Goal: Information Seeking & Learning: Learn about a topic

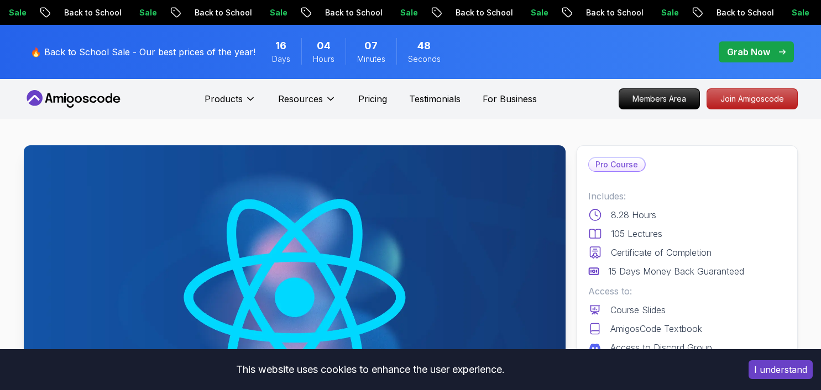
scroll to position [1026, 0]
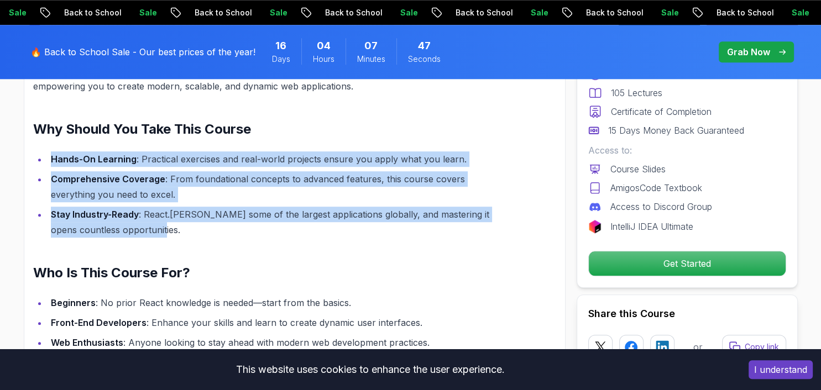
drag, startPoint x: 0, startPoint y: 0, endPoint x: 280, endPoint y: 218, distance: 354.9
click at [280, 218] on ul "Hands-On Learning : Practical exercises and real-world projects ensure you appl…" at bounding box center [268, 195] width 471 height 86
click at [280, 218] on li "Stay Industry-Ready : React.[PERSON_NAME] some of the largest applications glob…" at bounding box center [276, 222] width 456 height 31
drag, startPoint x: 166, startPoint y: 225, endPoint x: 44, endPoint y: 148, distance: 144.4
click at [44, 152] on ul "Hands-On Learning : Practical exercises and real-world projects ensure you appl…" at bounding box center [268, 195] width 471 height 86
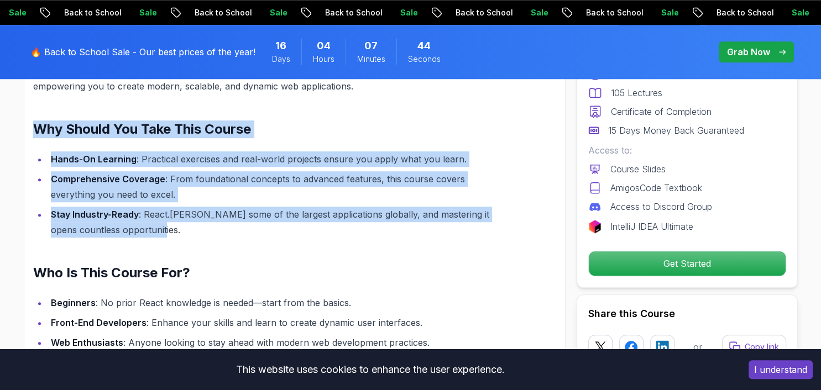
drag, startPoint x: 34, startPoint y: 121, endPoint x: 325, endPoint y: 221, distance: 307.8
click at [325, 221] on div "Master React.js: Build Dynamic Web Applications with Ease Dive into the world o…" at bounding box center [268, 308] width 471 height 582
click at [325, 221] on li "Stay Industry-Ready : React.[PERSON_NAME] some of the largest applications glob…" at bounding box center [276, 222] width 456 height 31
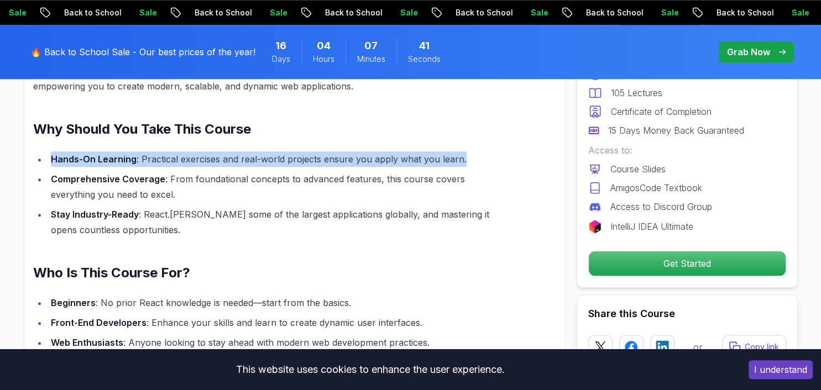
drag, startPoint x: 50, startPoint y: 147, endPoint x: 471, endPoint y: 151, distance: 420.8
click at [471, 152] on li "Hands-On Learning : Practical exercises and real-world projects ensure you appl…" at bounding box center [276, 159] width 456 height 15
drag, startPoint x: 463, startPoint y: 150, endPoint x: 142, endPoint y: 156, distance: 321.3
click at [142, 156] on li "Hands-On Learning : Practical exercises and real-world projects ensure you appl…" at bounding box center [276, 159] width 456 height 15
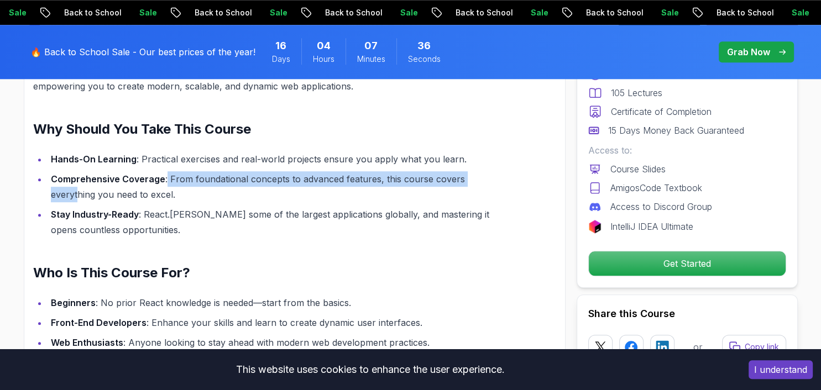
drag, startPoint x: 166, startPoint y: 173, endPoint x: 487, endPoint y: 171, distance: 320.2
click at [488, 171] on li "Comprehensive Coverage : From foundational concepts to advanced features, this …" at bounding box center [276, 186] width 456 height 31
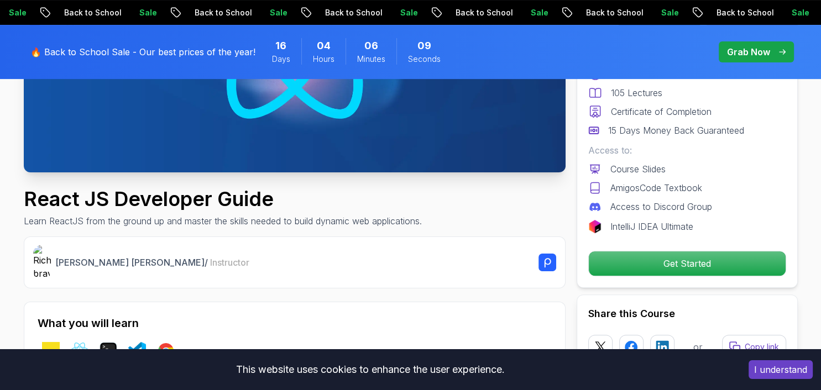
scroll to position [325, 0]
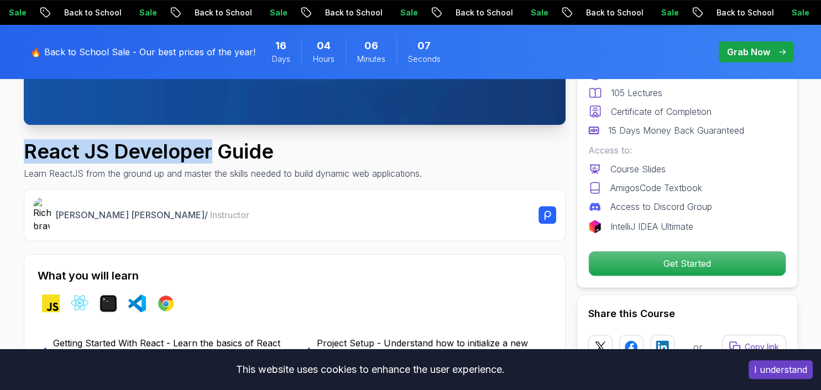
drag, startPoint x: 27, startPoint y: 152, endPoint x: 211, endPoint y: 158, distance: 184.2
click at [211, 158] on h1 "React JS Developer Guide" at bounding box center [223, 151] width 398 height 22
copy h1 "React JS Developer"
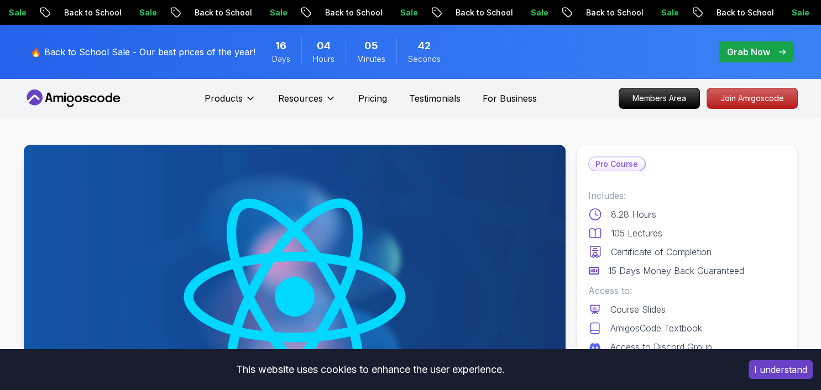
scroll to position [0, 0]
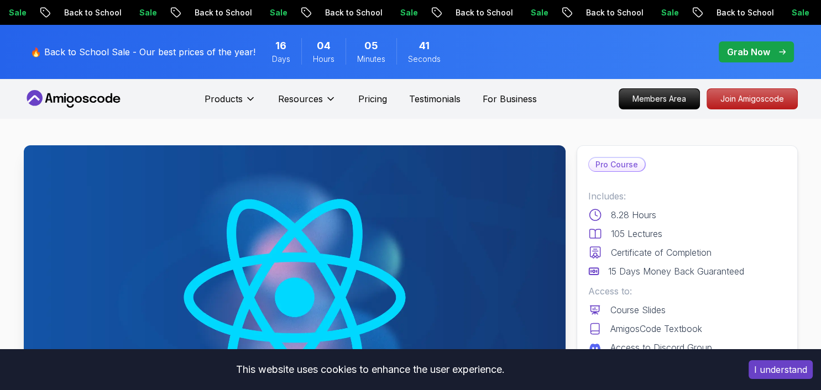
click at [121, 100] on icon at bounding box center [74, 99] width 100 height 18
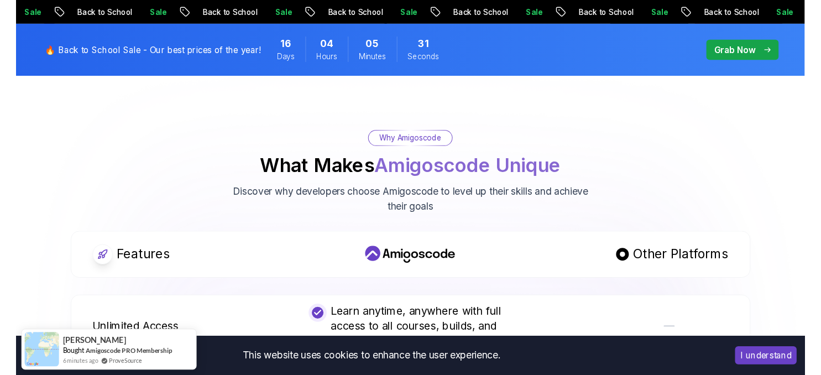
scroll to position [1985, 0]
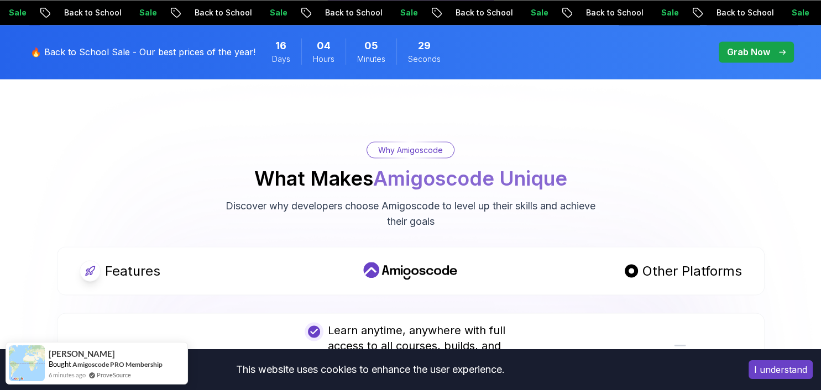
click at [441, 144] on p "Why Amigoscode" at bounding box center [410, 149] width 65 height 11
drag, startPoint x: 383, startPoint y: 163, endPoint x: 427, endPoint y: 161, distance: 44.3
click at [427, 166] on span "Amigoscode Unique" at bounding box center [470, 178] width 194 height 24
drag, startPoint x: 381, startPoint y: 161, endPoint x: 446, endPoint y: 161, distance: 64.7
click at [446, 166] on span "Amigoscode Unique" at bounding box center [470, 178] width 194 height 24
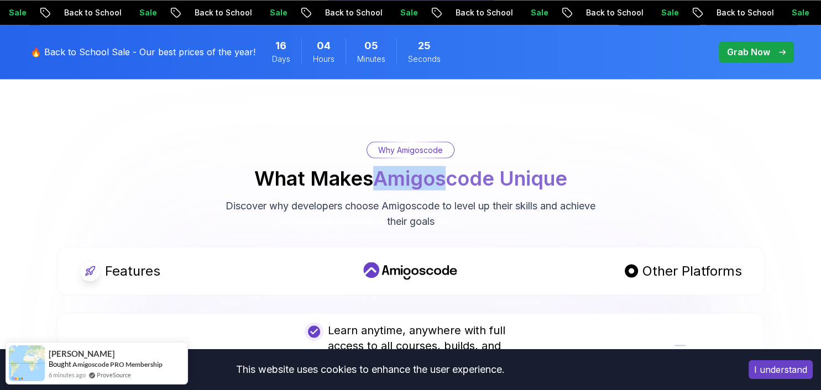
copy span "Amigos"
